Goal: Task Accomplishment & Management: Use online tool/utility

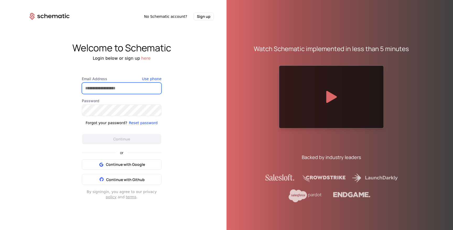
click at [106, 88] on input "Email Address" at bounding box center [121, 88] width 79 height 11
type input "**********"
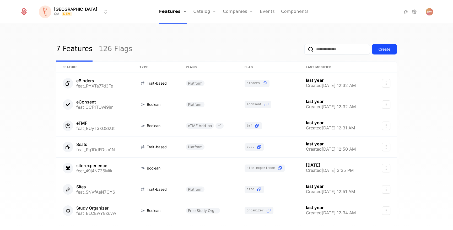
click at [105, 48] on link "126 Flags" at bounding box center [116, 49] width 34 height 25
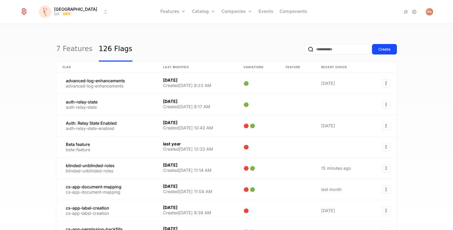
click at [331, 50] on input "email" at bounding box center [337, 49] width 66 height 10
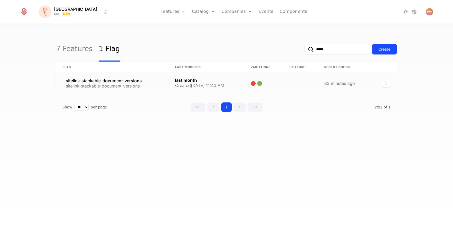
type input "*****"
click at [155, 84] on link at bounding box center [112, 83] width 112 height 21
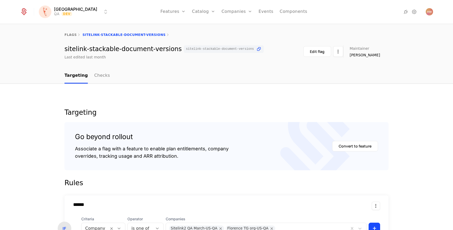
click at [71, 14] on html "[PERSON_NAME] QA Dev Features Features Flags Catalog Plans Add Ons Credits Conf…" at bounding box center [226, 115] width 453 height 230
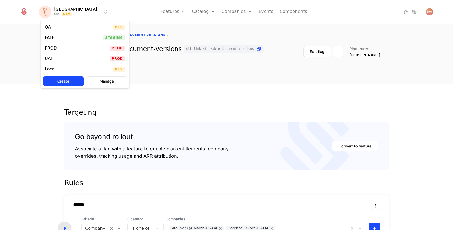
click at [64, 70] on div "Local Dev" at bounding box center [85, 69] width 89 height 10
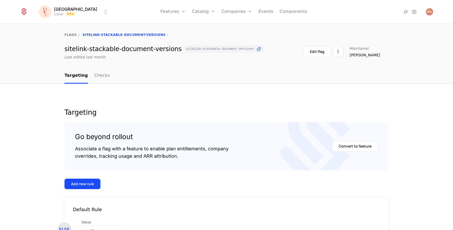
scroll to position [41, 0]
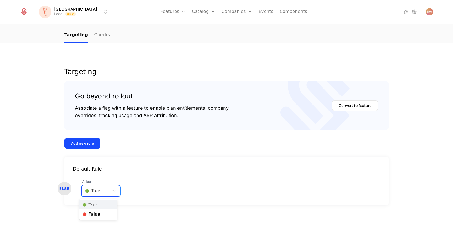
click at [93, 190] on div at bounding box center [92, 190] width 15 height 7
click at [91, 212] on span "🔴 False" at bounding box center [92, 214] width 18 height 5
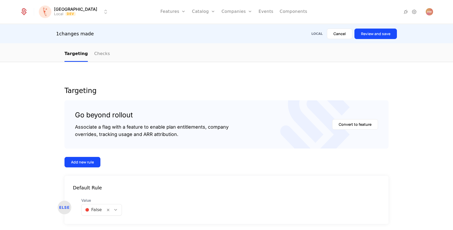
click at [377, 35] on button "Review and save" at bounding box center [375, 34] width 42 height 10
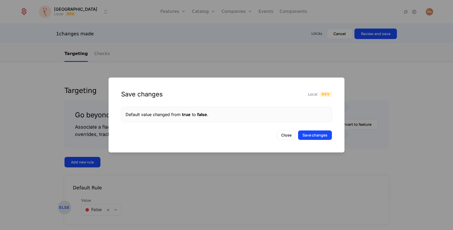
click at [318, 134] on button "Save changes" at bounding box center [315, 135] width 34 height 9
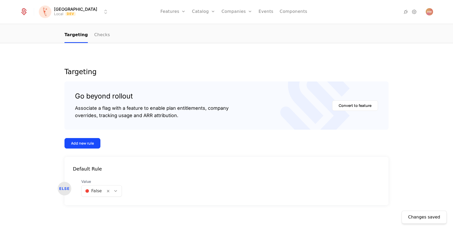
click at [92, 191] on div at bounding box center [93, 190] width 17 height 7
click at [91, 203] on span "🟢 True" at bounding box center [91, 205] width 16 height 5
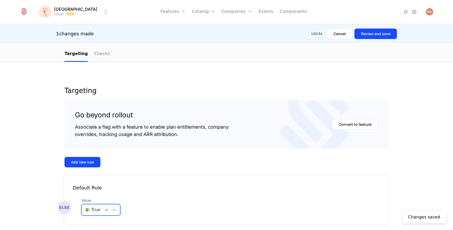
click at [379, 38] on button "Review and save" at bounding box center [375, 34] width 42 height 10
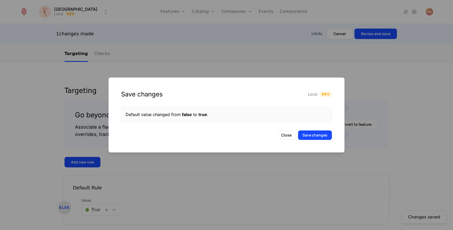
click at [310, 139] on button "Save changes" at bounding box center [315, 135] width 34 height 9
